Goal: Go to known website: Access a specific website the user already knows

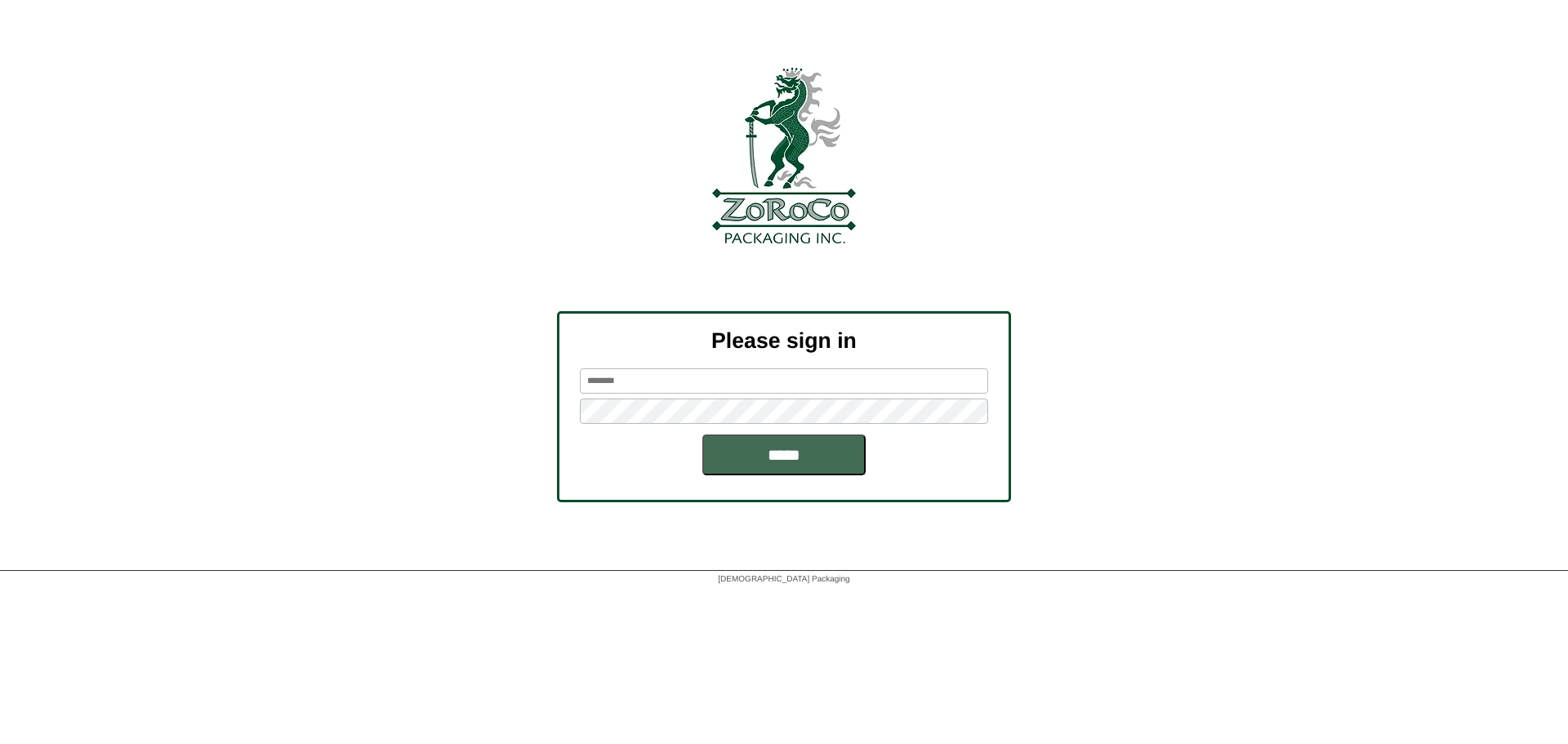
type input "*******"
click at [777, 449] on input "*****" at bounding box center [784, 454] width 163 height 41
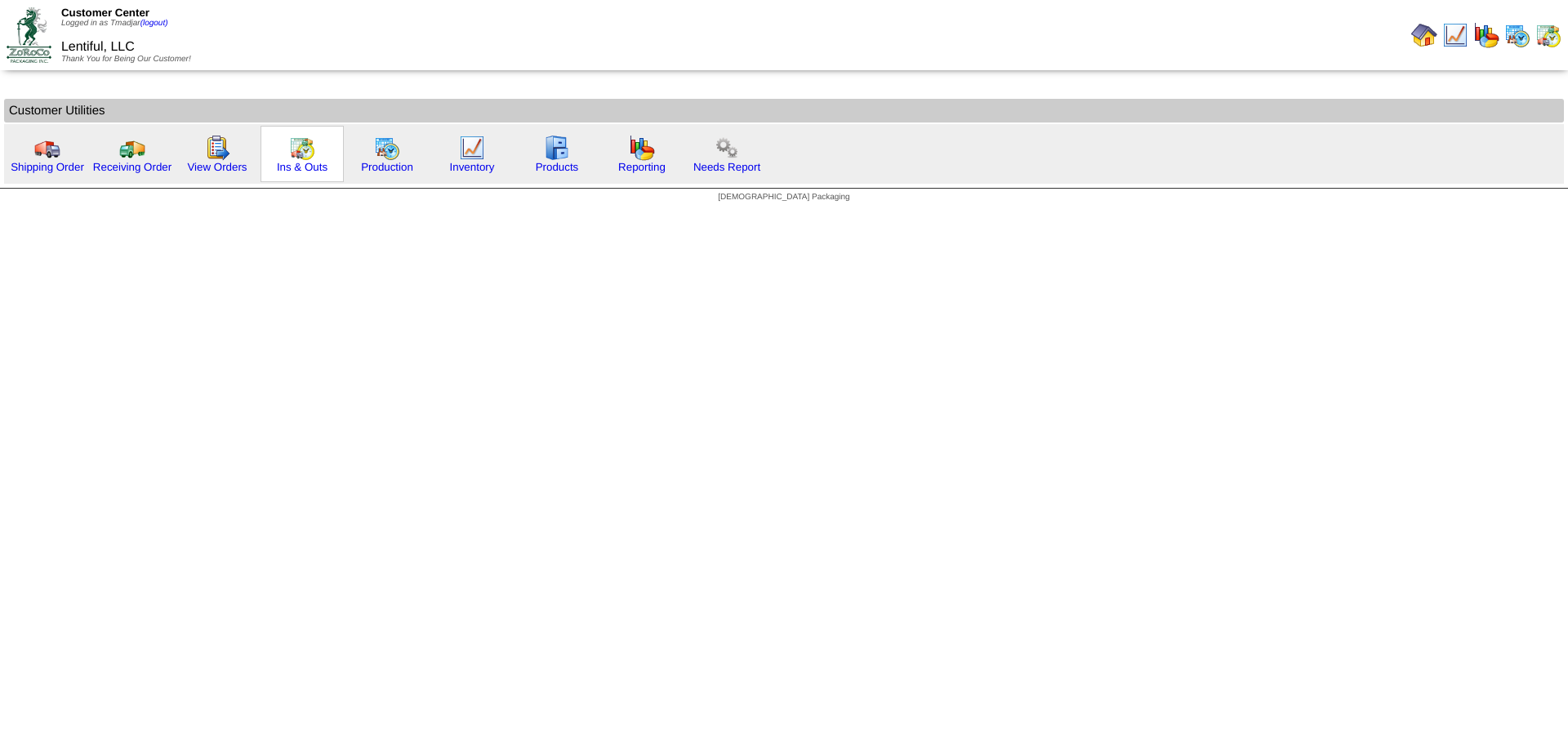
click at [297, 158] on img at bounding box center [302, 147] width 26 height 26
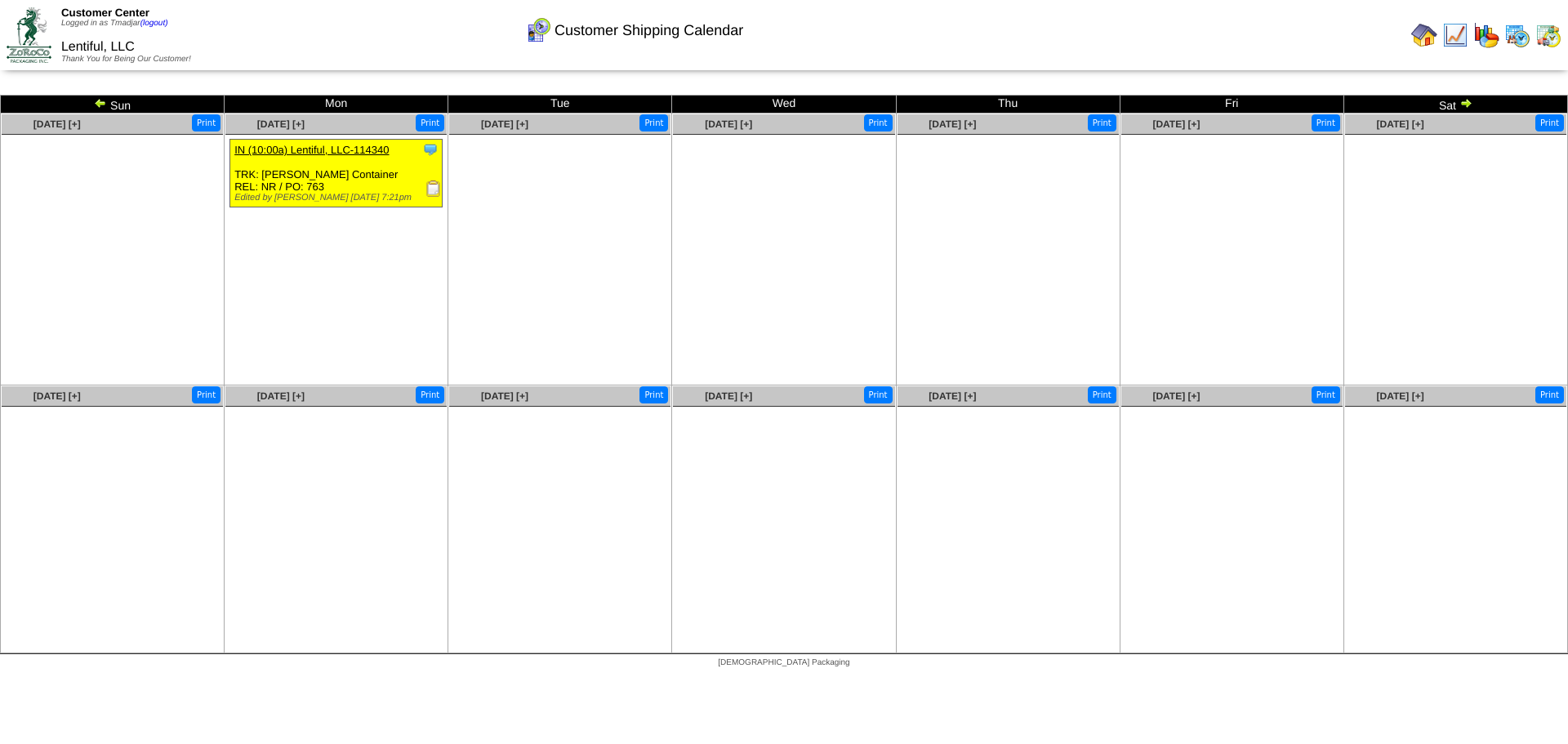
click at [1517, 33] on img at bounding box center [1517, 35] width 26 height 26
